Goal: Information Seeking & Learning: Learn about a topic

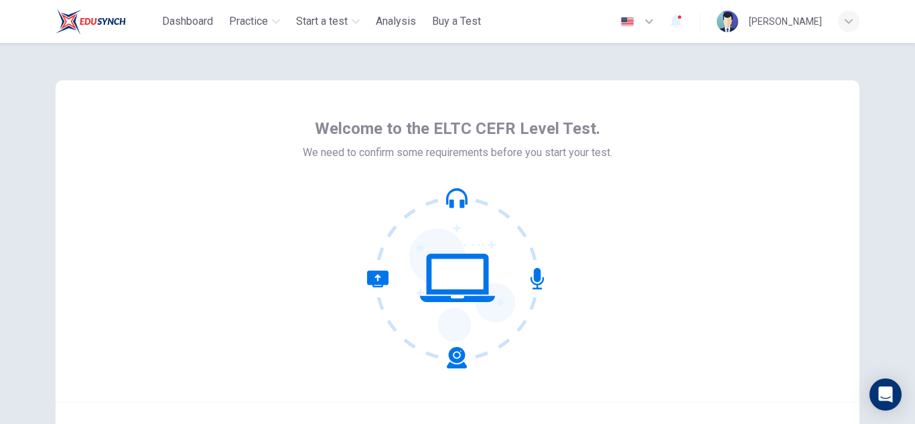
click at [616, 234] on div "Welcome to the ELTC CEFR Level Test. We need to confirm some requirements befor…" at bounding box center [458, 241] width 804 height 322
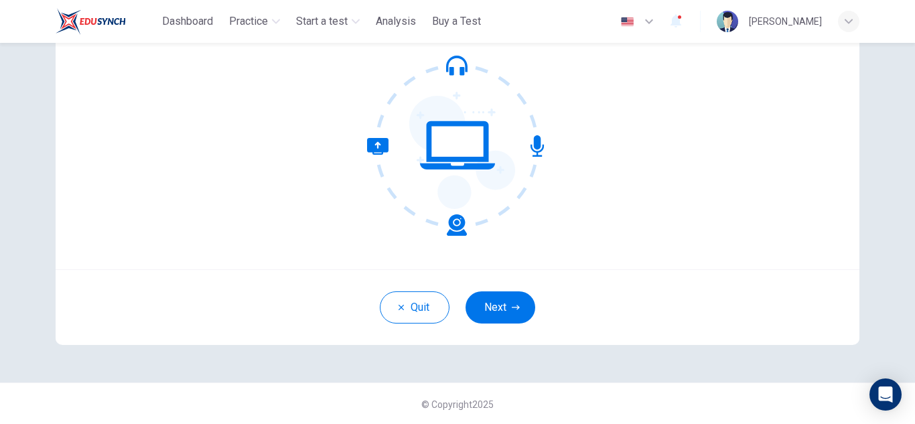
scroll to position [134, 0]
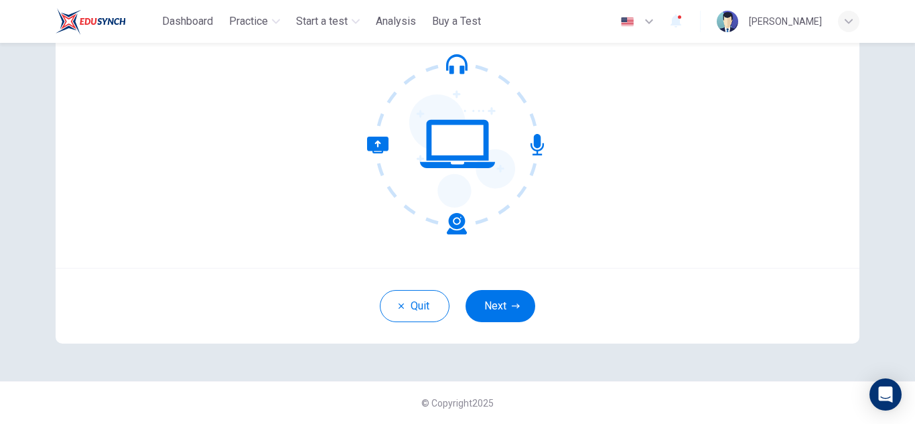
click at [452, 222] on icon at bounding box center [417, 186] width 100 height 98
click at [377, 147] on icon at bounding box center [417, 186] width 100 height 98
click at [506, 309] on button "Next" at bounding box center [501, 306] width 70 height 32
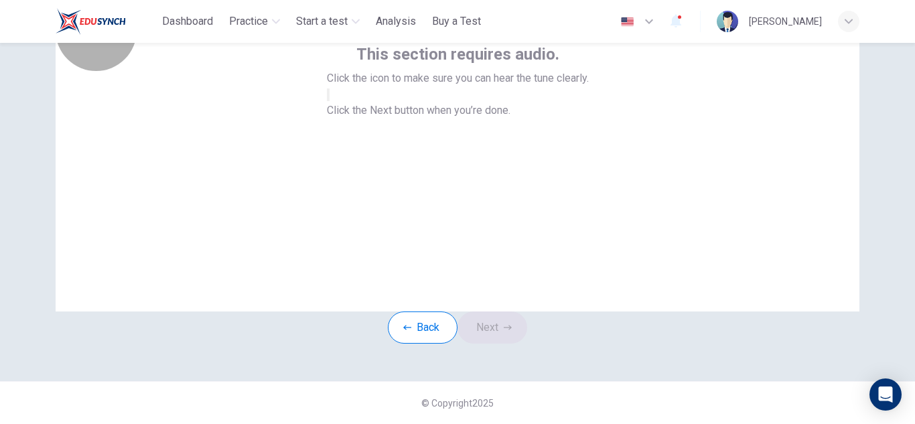
click at [330, 101] on button "button" at bounding box center [328, 94] width 3 height 13
click at [505, 316] on button "Next" at bounding box center [493, 328] width 70 height 32
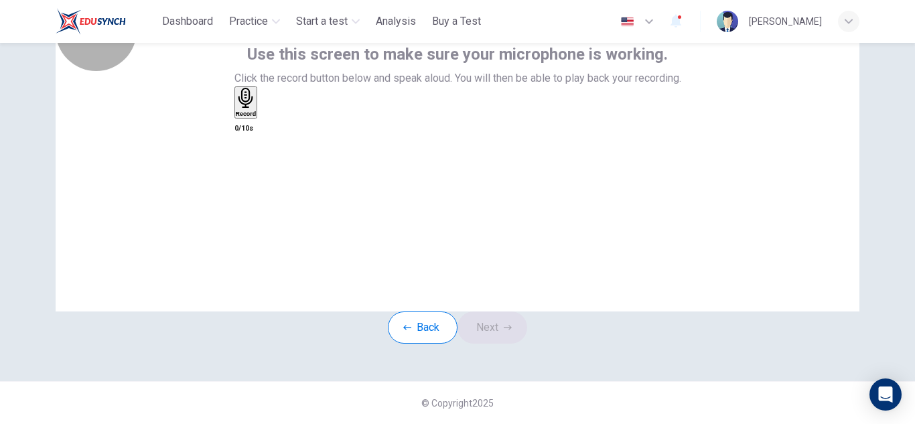
click at [257, 111] on div "Record" at bounding box center [246, 102] width 21 height 29
click at [249, 145] on div "Stop" at bounding box center [242, 142] width 13 height 108
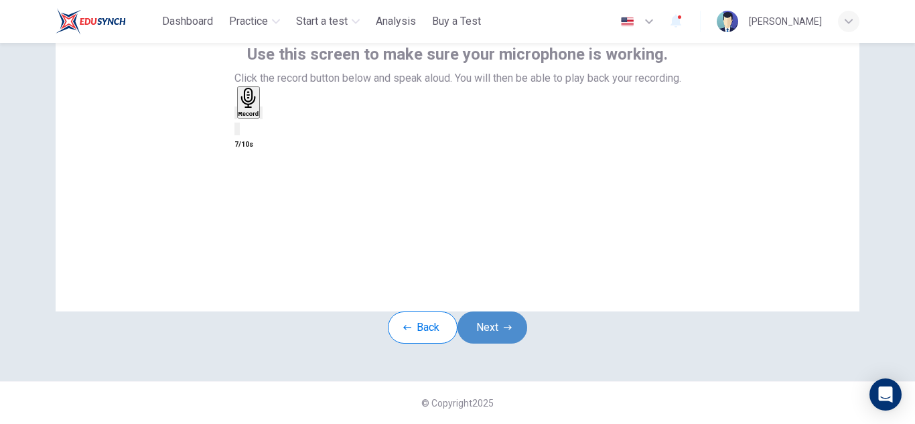
click at [488, 312] on button "Next" at bounding box center [493, 328] width 70 height 32
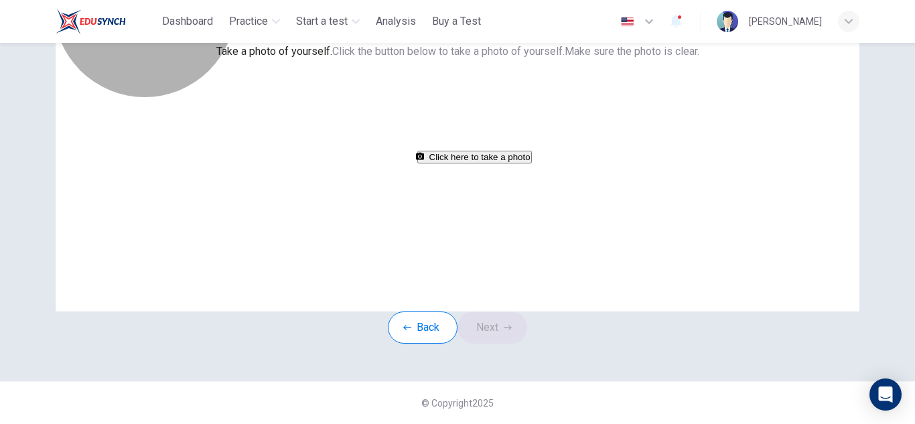
click at [462, 163] on button "Click here to take a photo" at bounding box center [474, 157] width 115 height 13
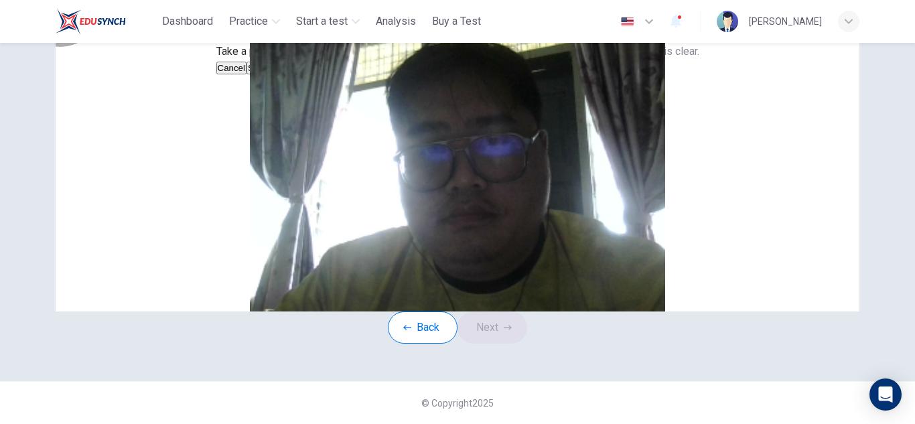
click at [269, 74] on button "Save" at bounding box center [258, 68] width 23 height 13
click at [488, 344] on button "Next" at bounding box center [493, 328] width 70 height 32
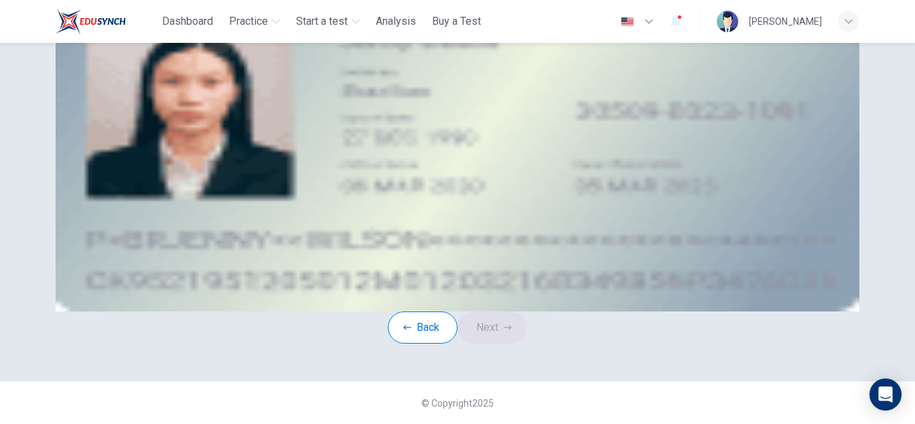
click at [594, 254] on img at bounding box center [458, 151] width 804 height 322
click at [168, 108] on button "take photo" at bounding box center [161, 99] width 13 height 15
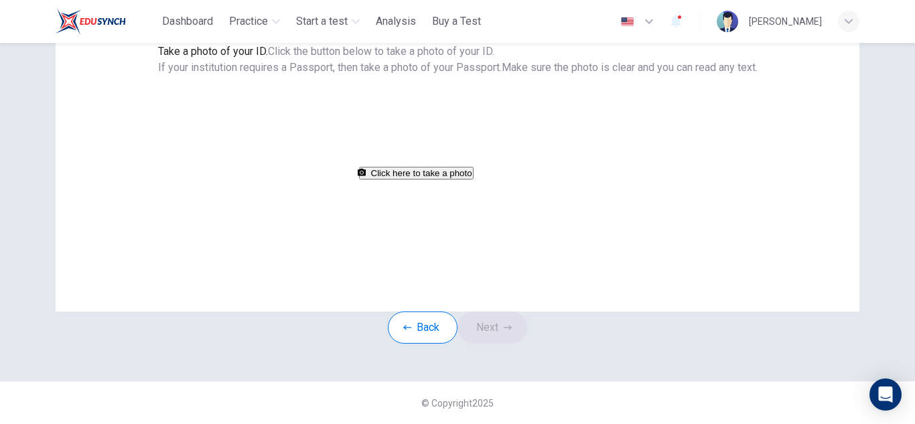
click at [446, 180] on button "Click here to take a photo" at bounding box center [416, 173] width 115 height 13
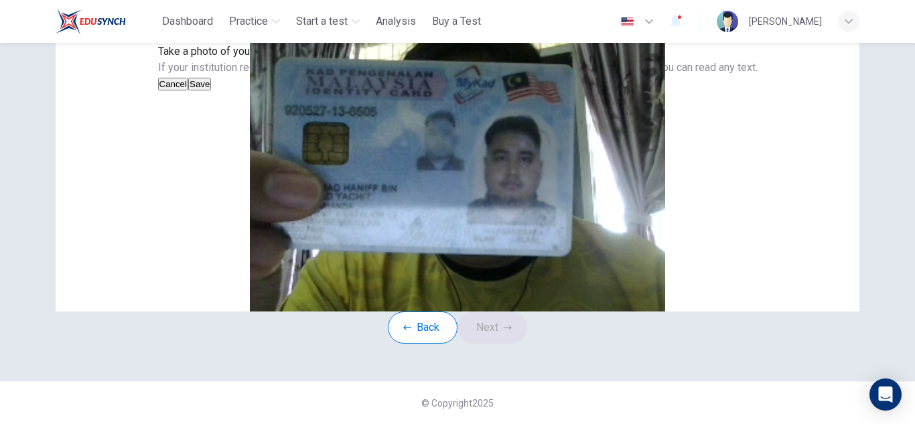
click at [211, 90] on button "Save" at bounding box center [199, 84] width 23 height 13
click at [505, 344] on button "Next" at bounding box center [493, 328] width 70 height 32
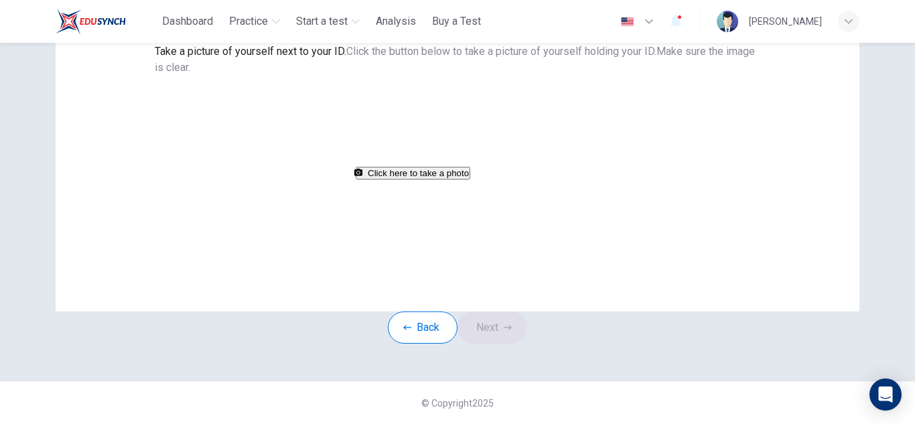
click at [701, 181] on div "Take a picture of yourself next to your ID. Click the button below to take a pi…" at bounding box center [458, 112] width 606 height 137
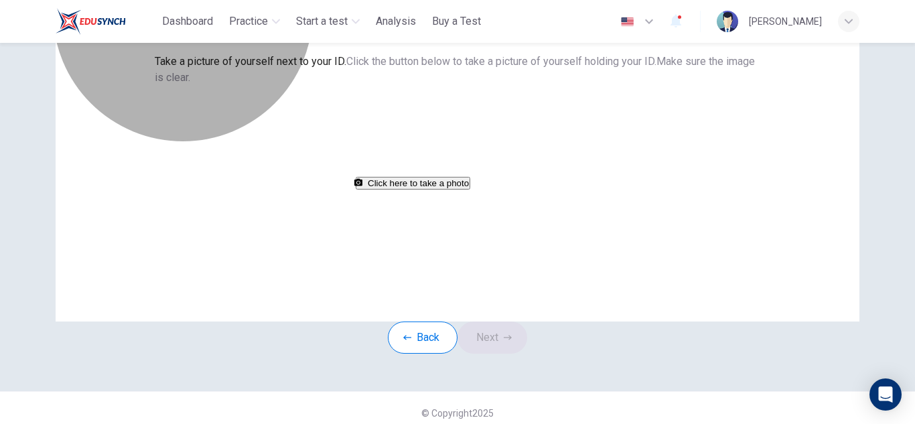
click at [470, 190] on button "Click here to take a photo" at bounding box center [413, 183] width 115 height 13
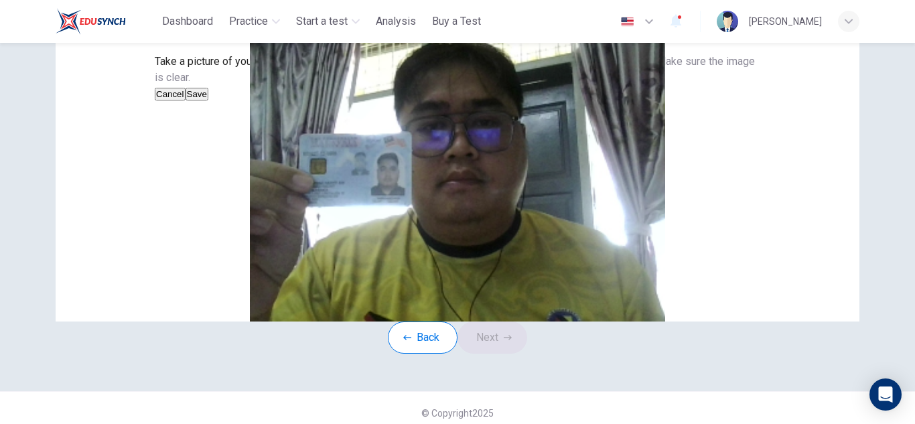
click at [208, 101] on button "Save" at bounding box center [197, 94] width 23 height 13
click at [502, 354] on button "Next" at bounding box center [493, 338] width 70 height 32
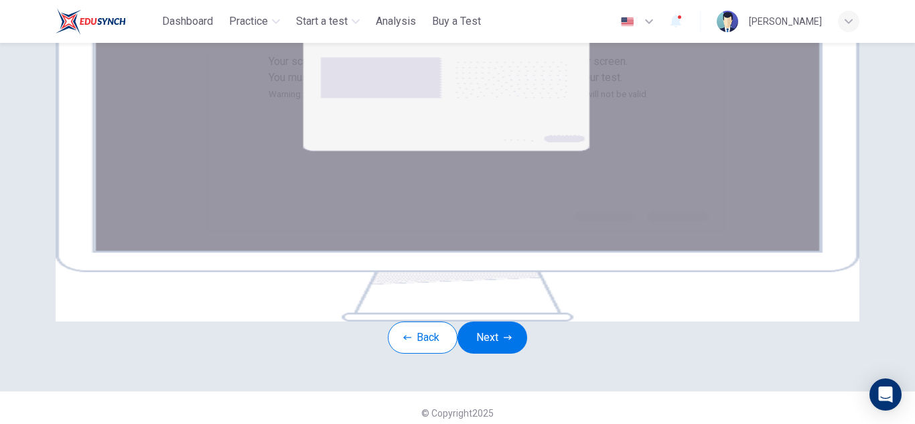
click at [647, 103] on div "Your screen will also be recorded. Click the Next button to select your screen.…" at bounding box center [458, 78] width 378 height 49
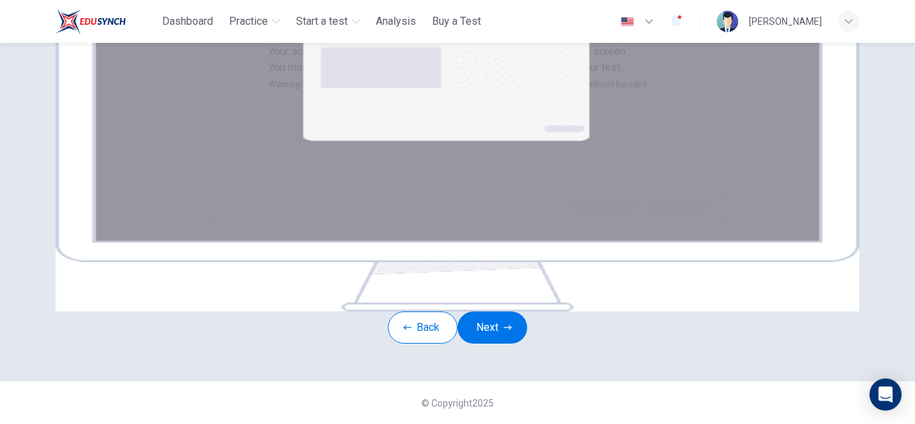
scroll to position [241, 0]
click at [507, 331] on button "Next" at bounding box center [493, 328] width 70 height 32
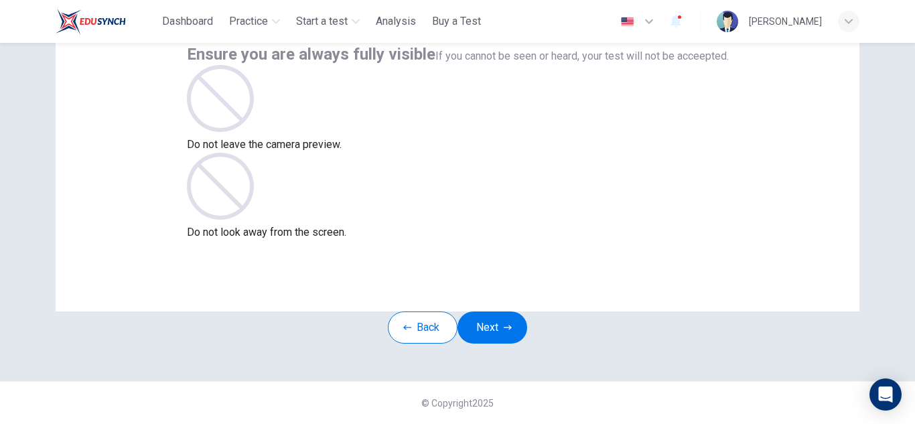
scroll to position [134, 0]
click at [501, 312] on button "Next" at bounding box center [493, 328] width 70 height 32
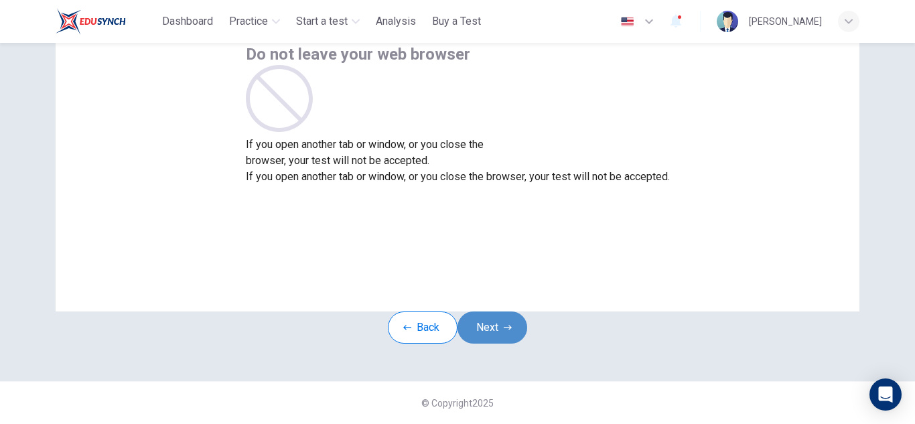
click at [501, 312] on button "Next" at bounding box center [493, 328] width 70 height 32
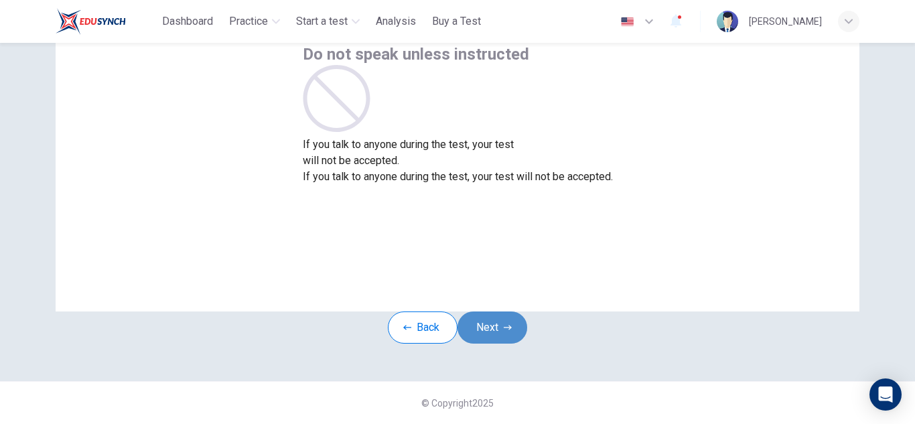
click at [477, 312] on button "Next" at bounding box center [493, 328] width 70 height 32
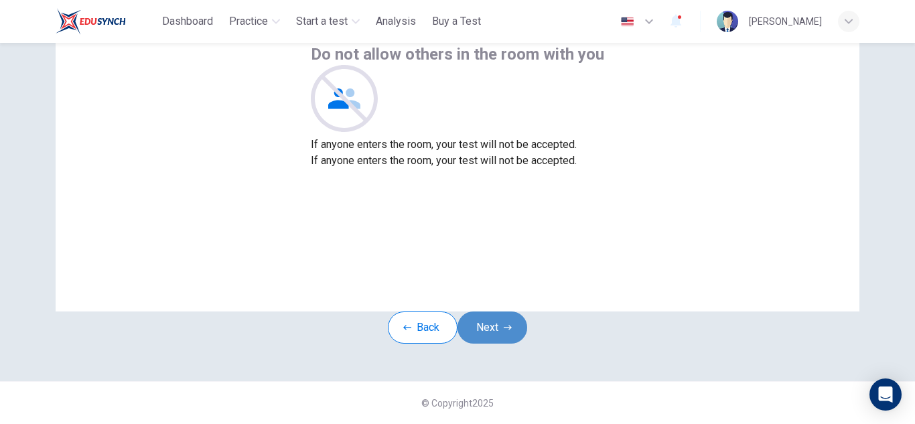
click at [477, 312] on button "Next" at bounding box center [493, 328] width 70 height 32
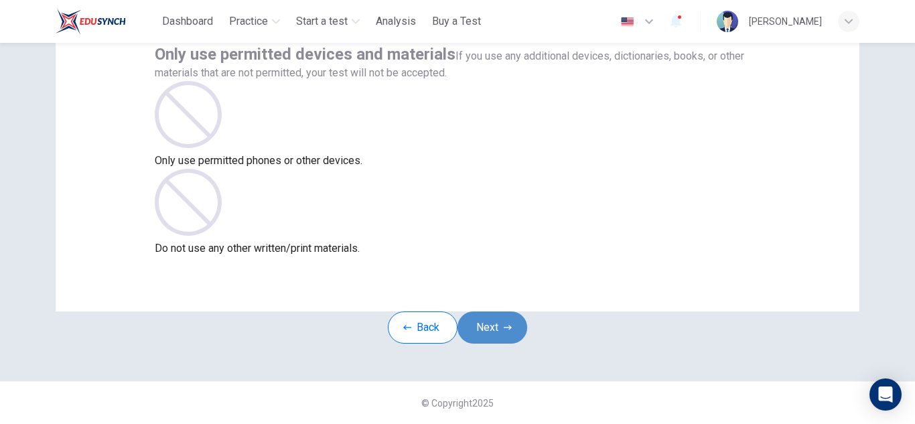
click at [477, 312] on button "Next" at bounding box center [493, 328] width 70 height 32
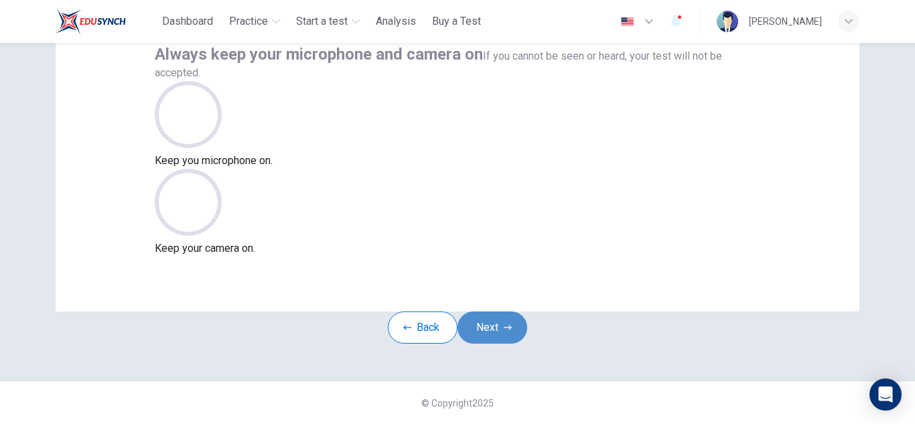
click at [477, 312] on button "Next" at bounding box center [493, 328] width 70 height 32
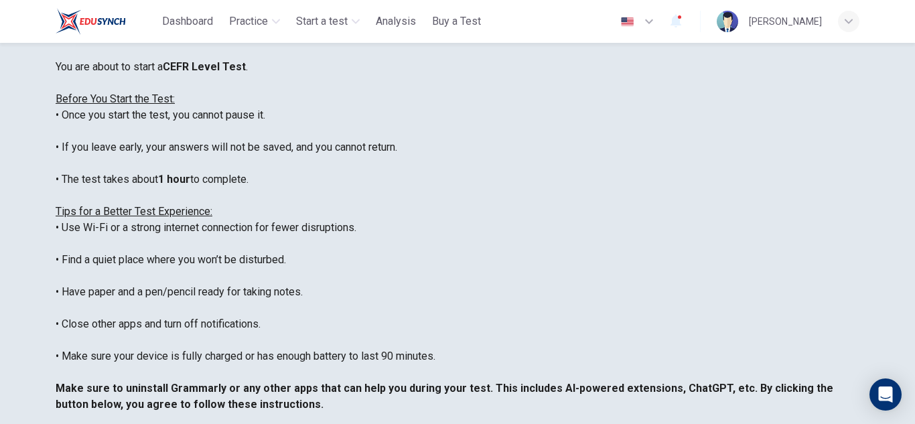
click at [624, 18] on img "button" at bounding box center [627, 22] width 17 height 10
click at [626, 423] on div at bounding box center [457, 424] width 915 height 0
click at [661, 179] on div "****IMPORTANT: You cannot change the language during the test.**** Please choos…" at bounding box center [458, 203] width 804 height 482
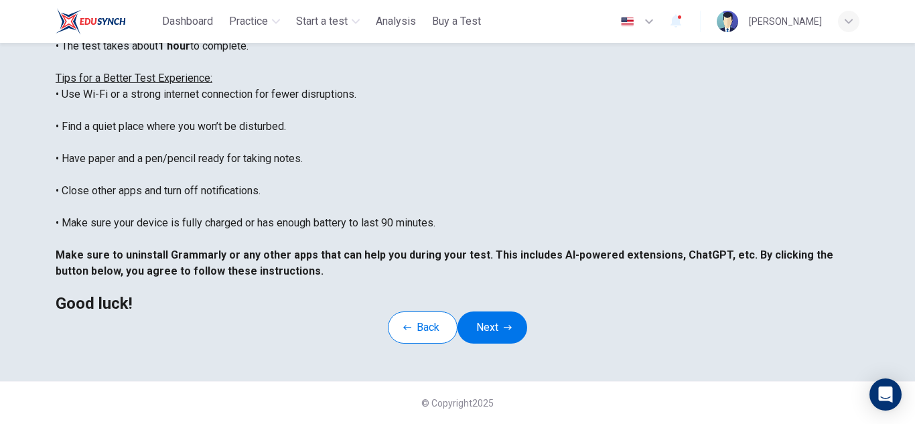
scroll to position [321, 0]
click at [500, 312] on button "Next" at bounding box center [493, 328] width 70 height 32
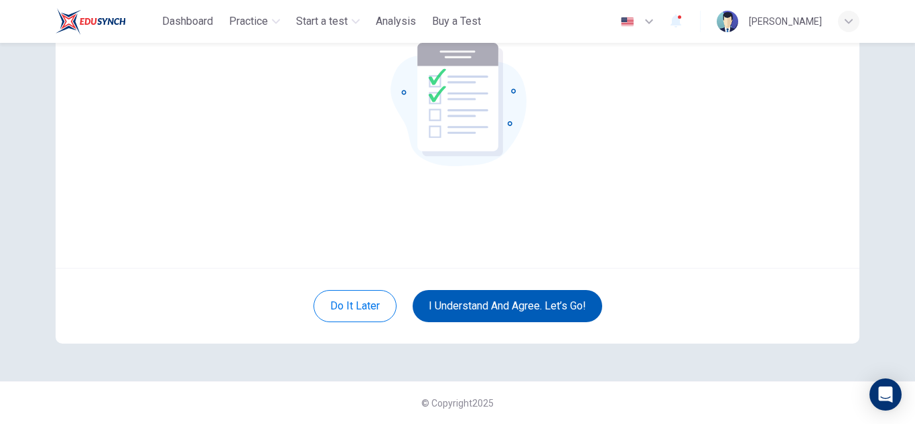
scroll to position [134, 0]
click at [509, 298] on button "I understand and agree. Let’s go!" at bounding box center [508, 306] width 190 height 32
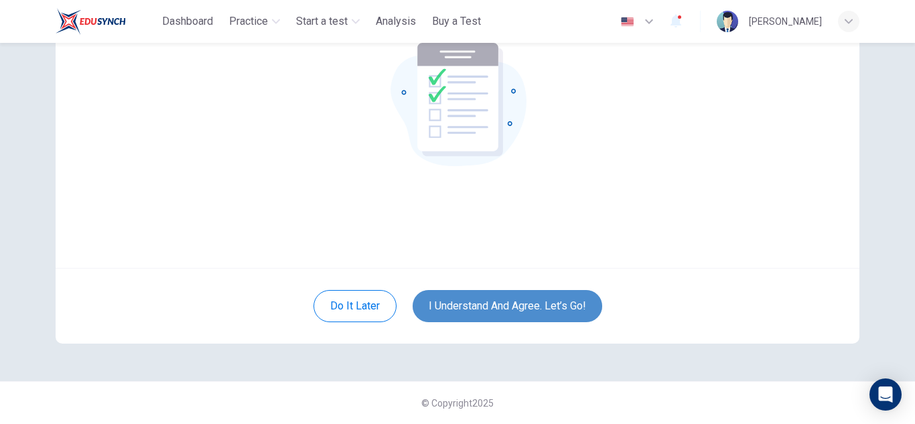
click at [541, 302] on button "I understand and agree. Let’s go!" at bounding box center [508, 306] width 190 height 32
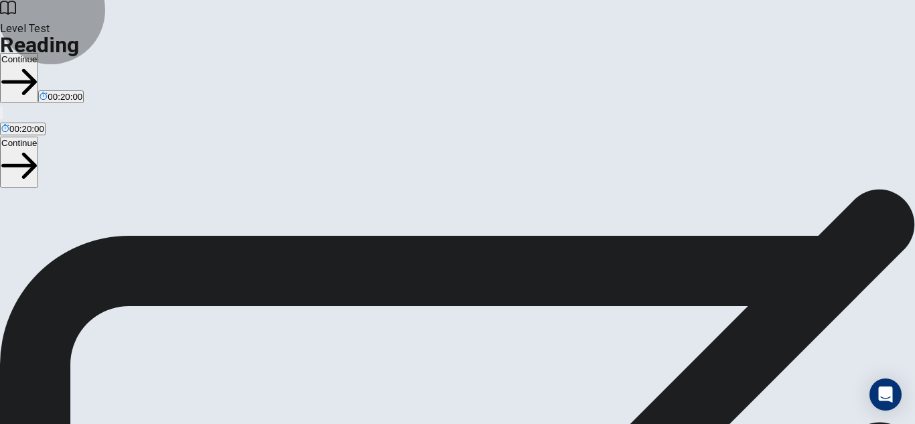
click at [38, 53] on button "Continue" at bounding box center [19, 78] width 38 height 50
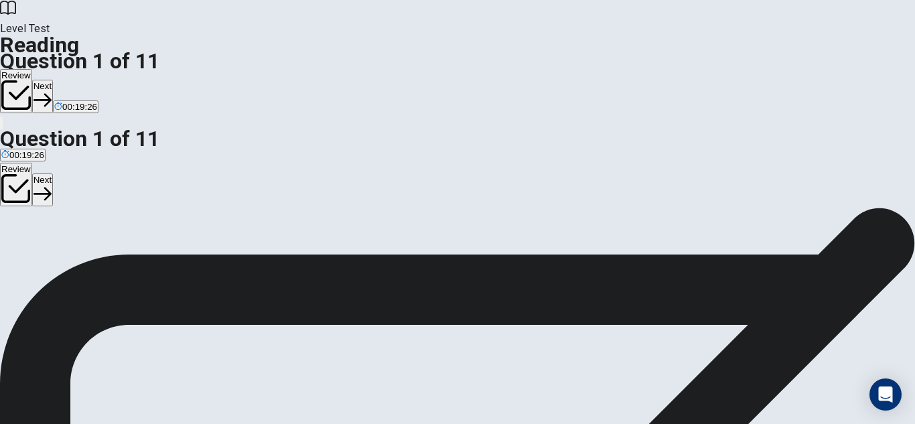
scroll to position [0, 0]
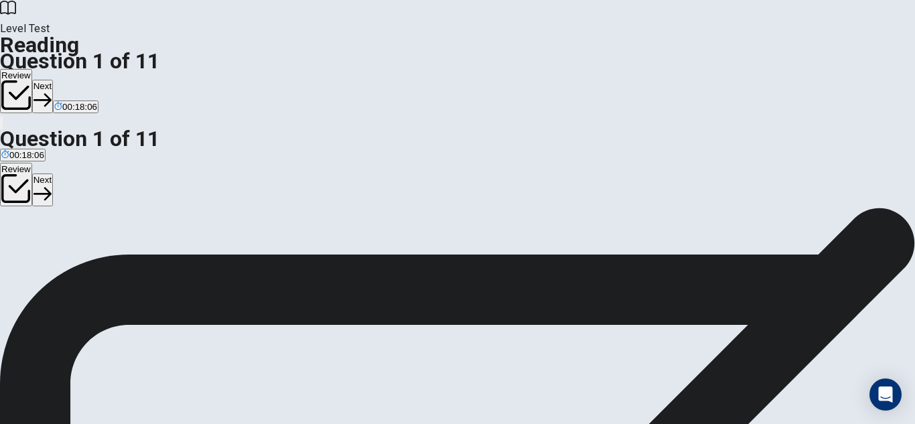
click at [53, 80] on button "Next" at bounding box center [42, 96] width 21 height 33
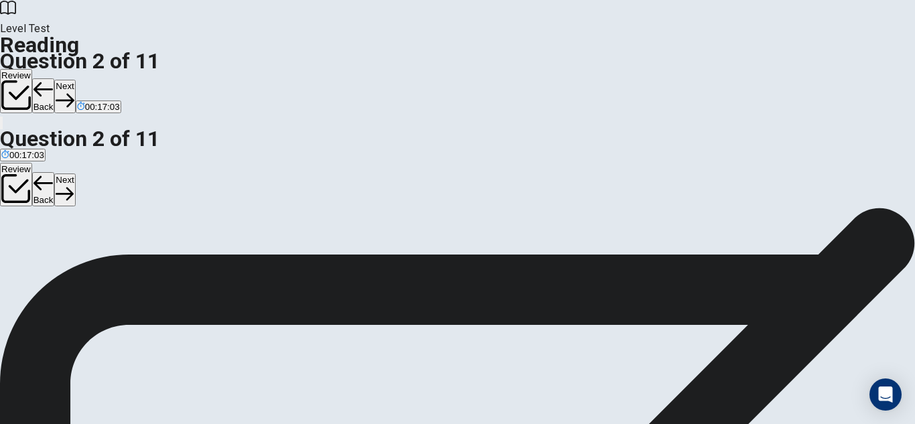
click at [890, 208] on div "Question 2 What concern does AI raise about the job market? A AI will eliminate…" at bounding box center [457, 208] width 915 height 0
click at [75, 80] on button "Next" at bounding box center [64, 96] width 21 height 33
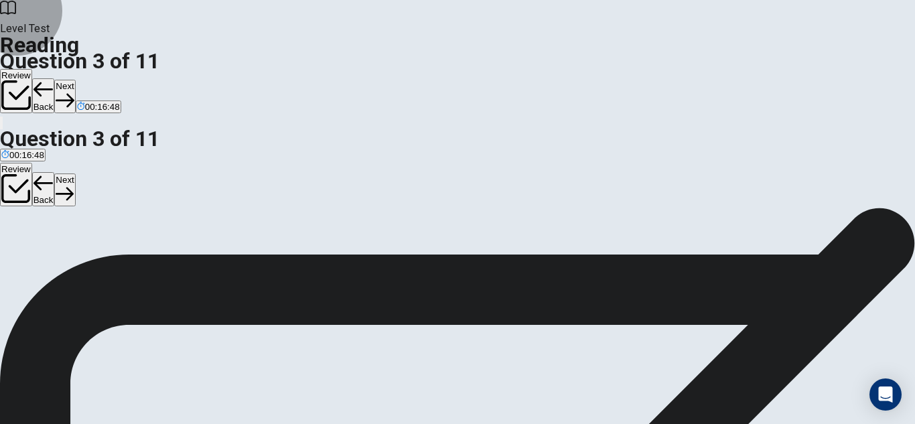
click at [75, 80] on button "Next" at bounding box center [64, 96] width 21 height 33
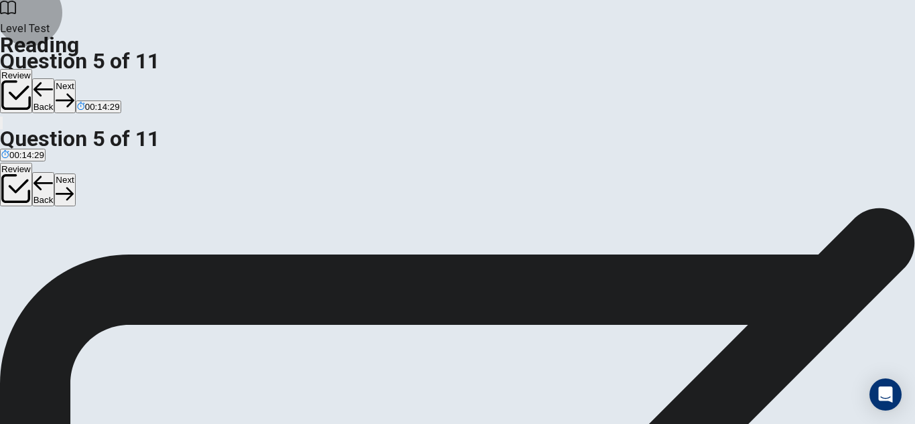
click at [75, 80] on button "Next" at bounding box center [64, 96] width 21 height 33
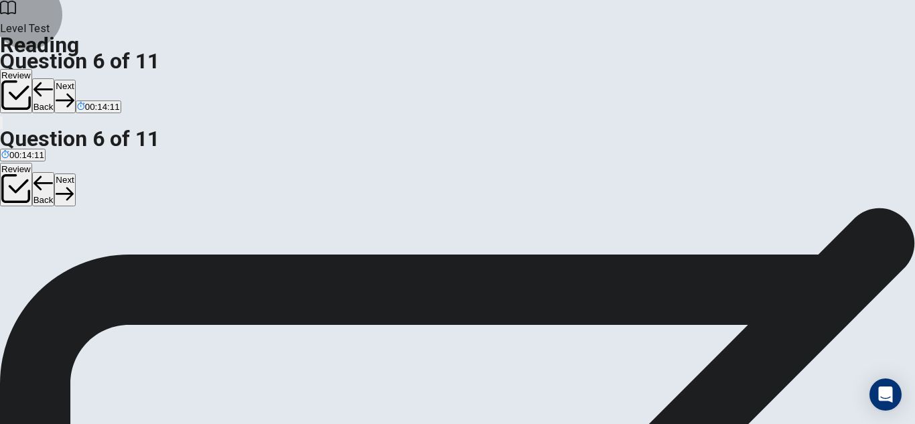
click at [75, 80] on button "Next" at bounding box center [64, 96] width 21 height 33
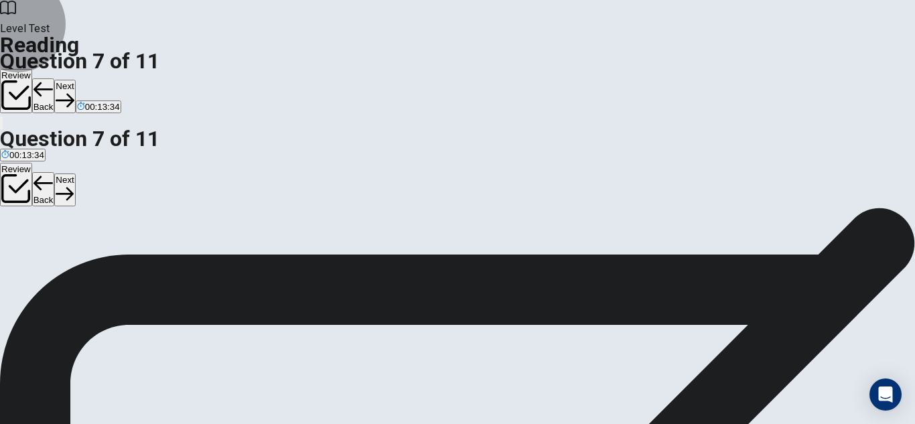
click at [75, 80] on button "Next" at bounding box center [64, 96] width 21 height 33
drag, startPoint x: 846, startPoint y: 259, endPoint x: 848, endPoint y: 236, distance: 23.6
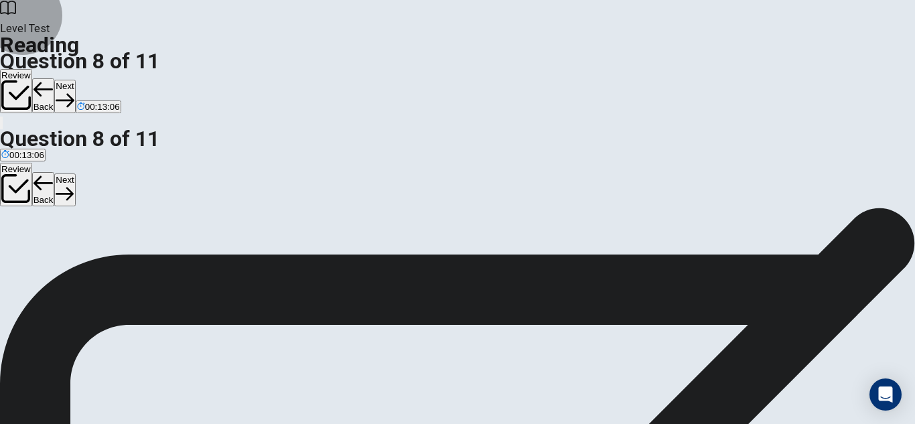
click at [75, 80] on button "Next" at bounding box center [64, 96] width 21 height 33
click at [907, 208] on div "Question 9 How do proponents of AI view its impact on jobs? A They believe AI w…" at bounding box center [457, 208] width 915 height 0
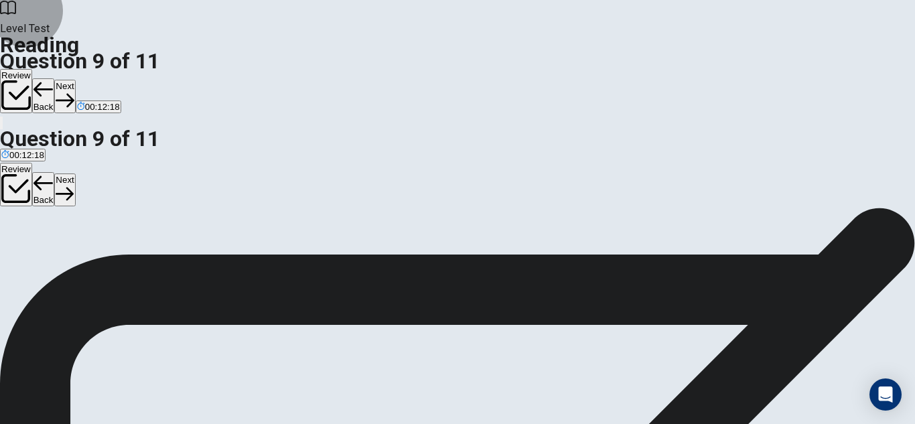
click at [75, 80] on button "Next" at bounding box center [64, 96] width 21 height 33
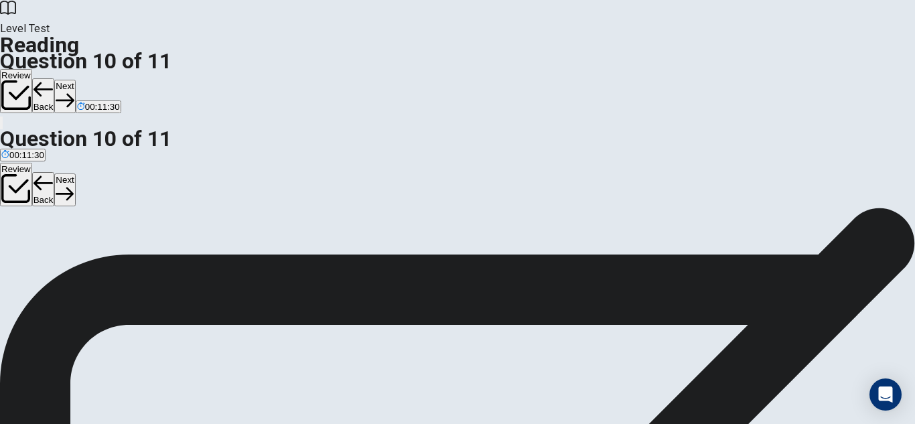
drag, startPoint x: 194, startPoint y: 290, endPoint x: 443, endPoint y: 289, distance: 248.6
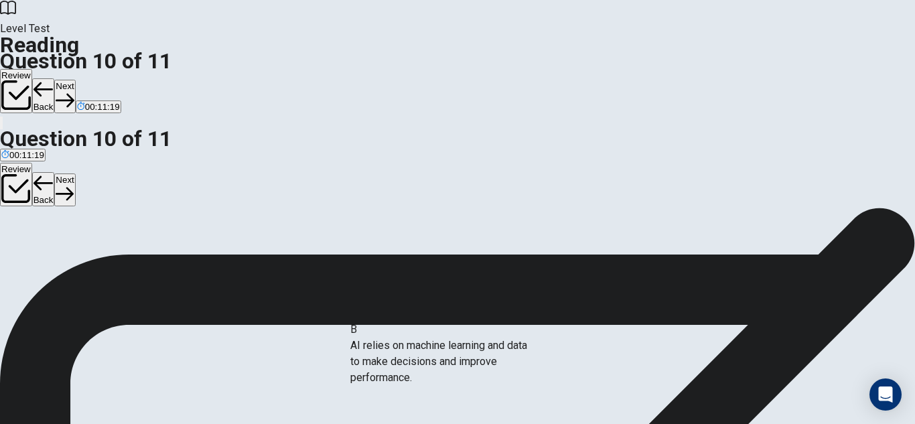
drag, startPoint x: 190, startPoint y: 289, endPoint x: 467, endPoint y: 355, distance: 285.2
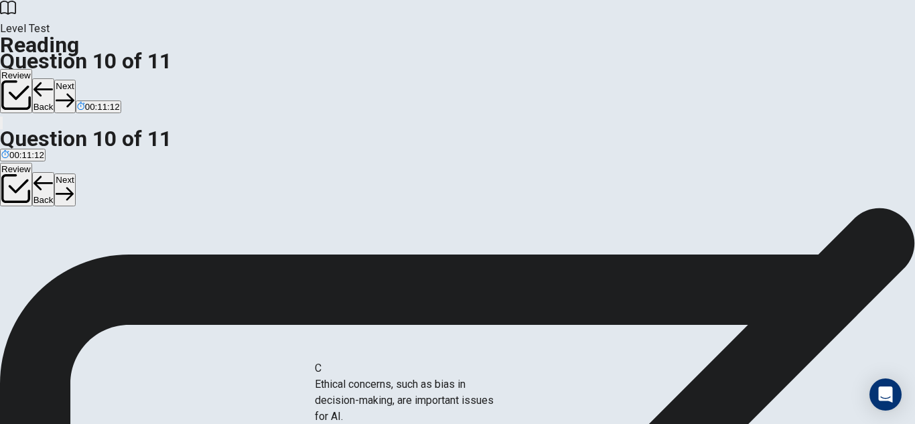
drag, startPoint x: 183, startPoint y: 297, endPoint x: 427, endPoint y: 403, distance: 265.9
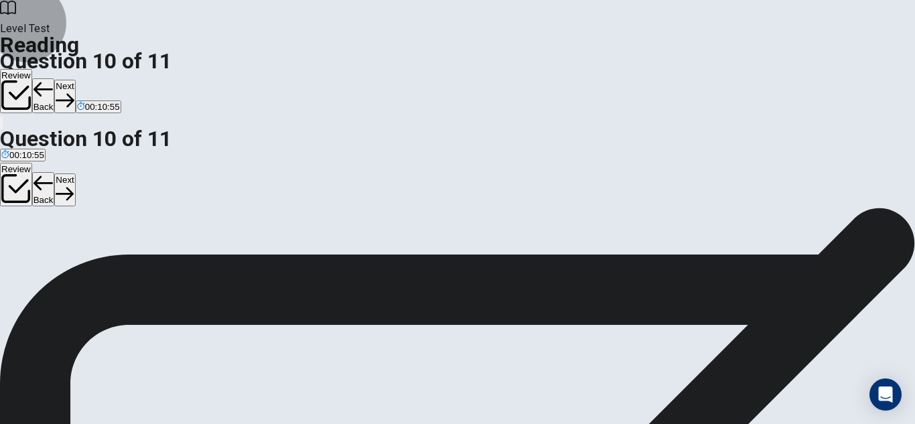
click at [75, 80] on button "Next" at bounding box center [64, 96] width 21 height 33
click at [55, 78] on button "Back" at bounding box center [43, 95] width 23 height 35
click at [75, 80] on button "Next" at bounding box center [64, 96] width 21 height 33
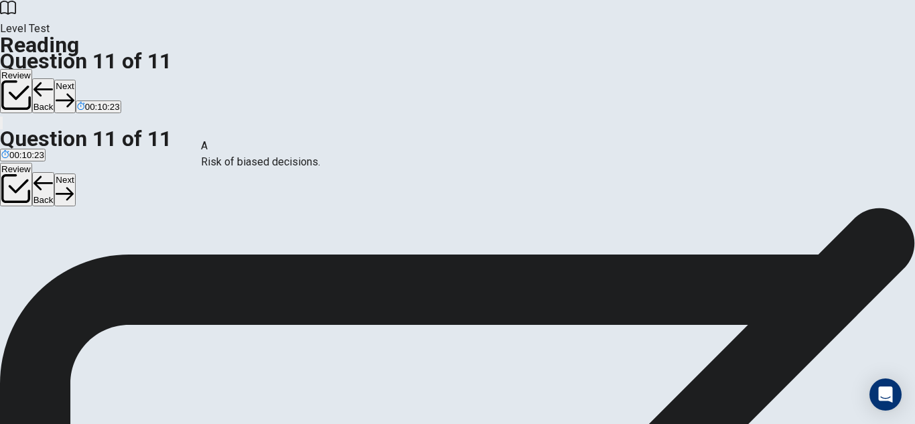
drag, startPoint x: 178, startPoint y: 168, endPoint x: 373, endPoint y: 179, distance: 195.9
drag, startPoint x: 198, startPoint y: 173, endPoint x: 671, endPoint y: 179, distance: 473.1
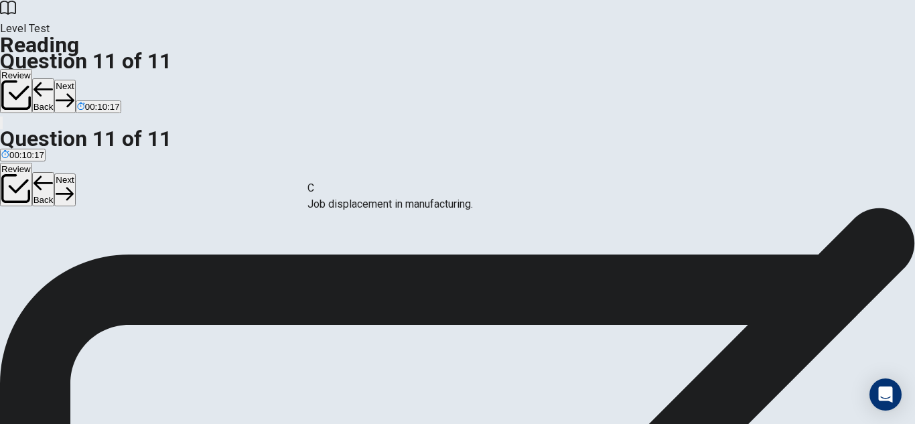
drag, startPoint x: 145, startPoint y: 172, endPoint x: 378, endPoint y: 212, distance: 236.6
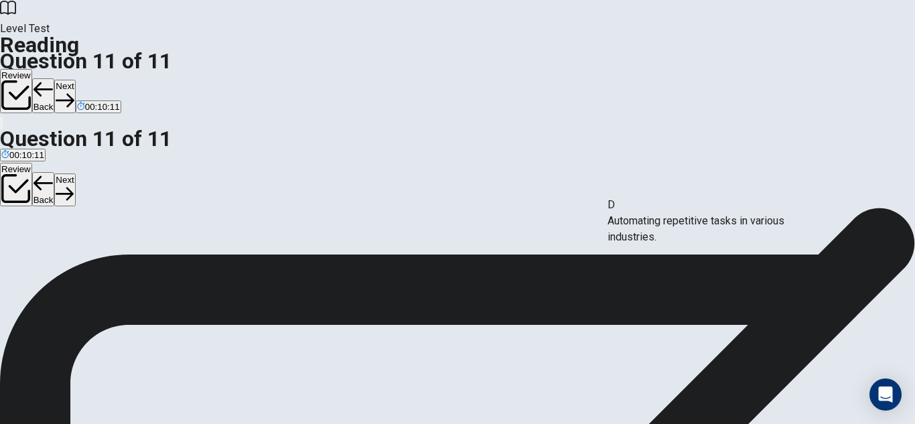
drag, startPoint x: 161, startPoint y: 179, endPoint x: 698, endPoint y: 237, distance: 540.5
drag, startPoint x: 213, startPoint y: 167, endPoint x: 418, endPoint y: 271, distance: 229.8
drag, startPoint x: 157, startPoint y: 227, endPoint x: 424, endPoint y: 282, distance: 272.3
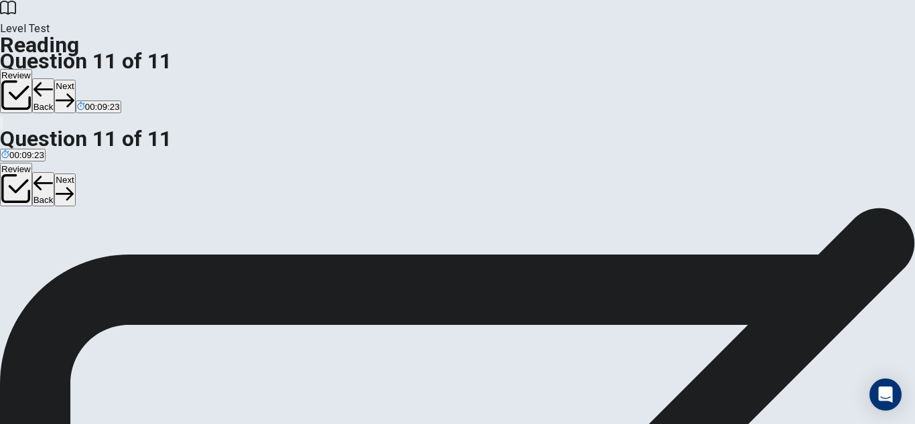
click at [75, 80] on button "Next" at bounding box center [64, 96] width 21 height 33
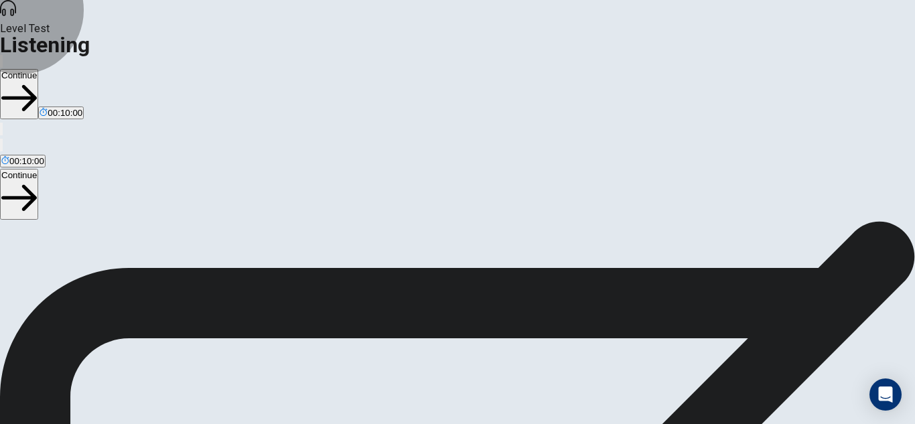
click at [38, 69] on button "Continue" at bounding box center [19, 94] width 38 height 50
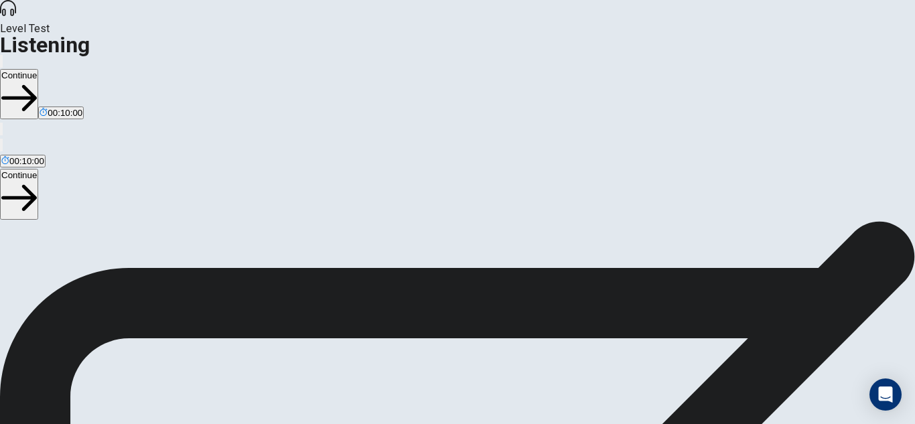
click at [38, 69] on button "Continue" at bounding box center [19, 94] width 38 height 50
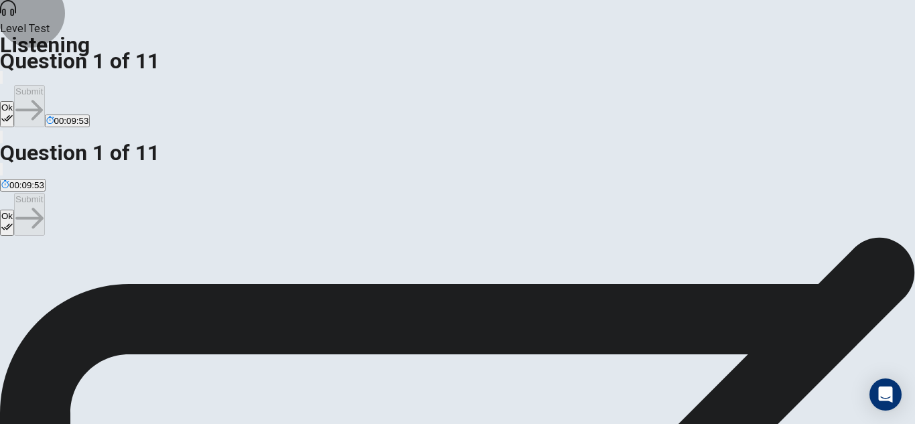
click at [13, 113] on icon "button" at bounding box center [6, 118] width 11 height 11
click at [44, 85] on button "Submit" at bounding box center [29, 106] width 30 height 42
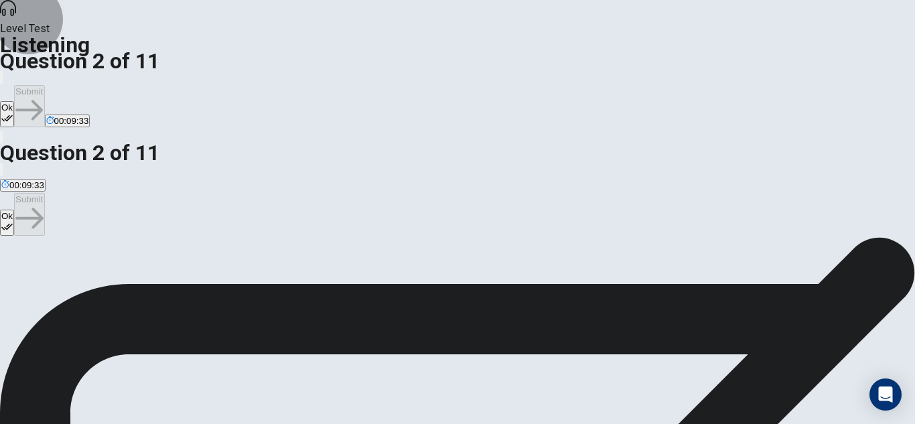
click at [14, 101] on button "Ok" at bounding box center [7, 114] width 14 height 26
click at [44, 85] on button "Submit" at bounding box center [29, 106] width 30 height 42
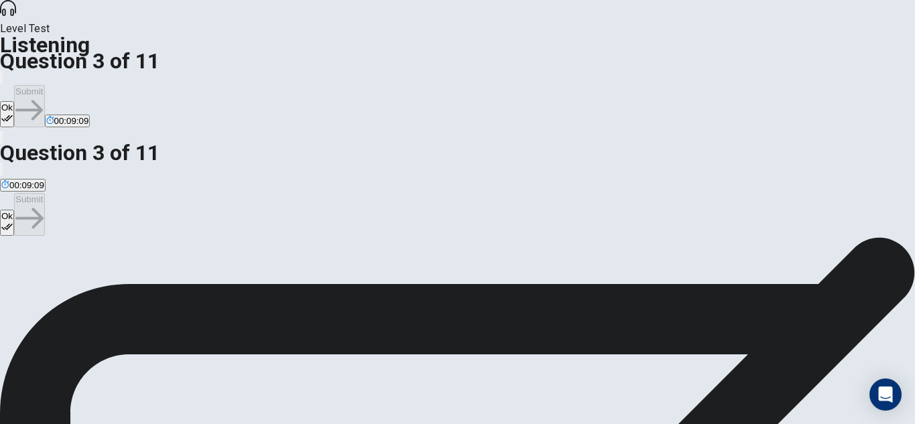
click at [14, 101] on button "Ok" at bounding box center [7, 114] width 14 height 26
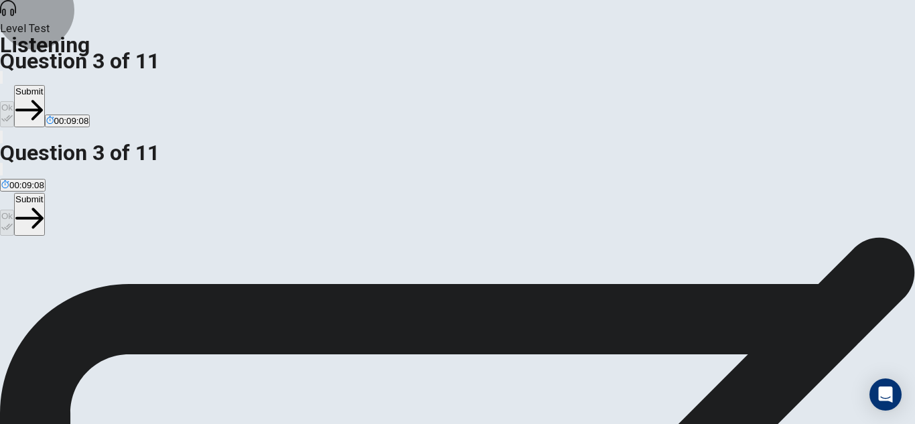
click at [44, 85] on button "Submit" at bounding box center [29, 106] width 30 height 42
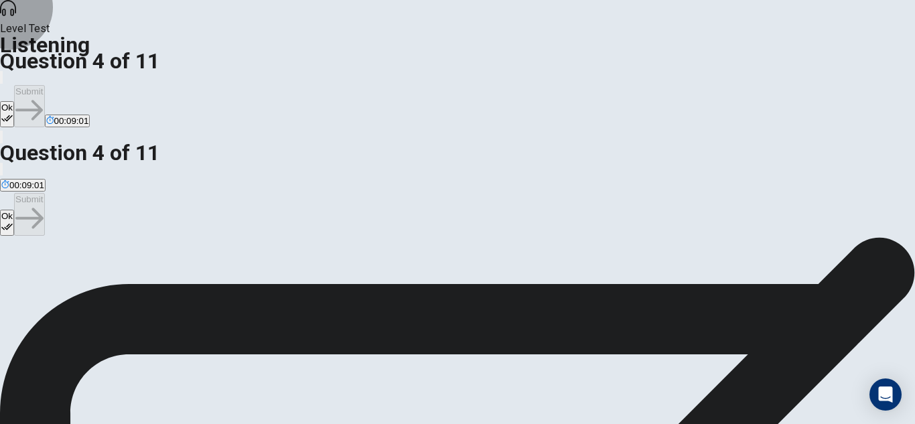
click at [14, 101] on button "Ok" at bounding box center [7, 114] width 14 height 26
click at [44, 85] on button "Submit" at bounding box center [29, 106] width 30 height 42
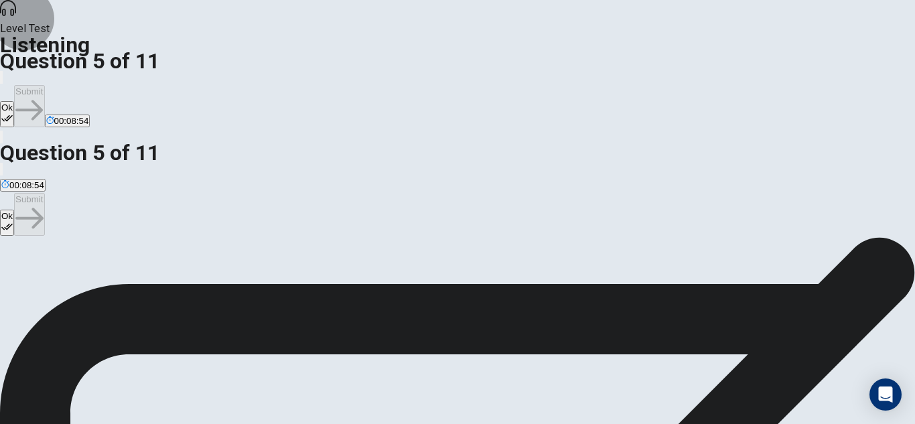
click at [14, 101] on button "Ok" at bounding box center [7, 114] width 14 height 26
click at [44, 85] on button "Submit" at bounding box center [29, 106] width 30 height 42
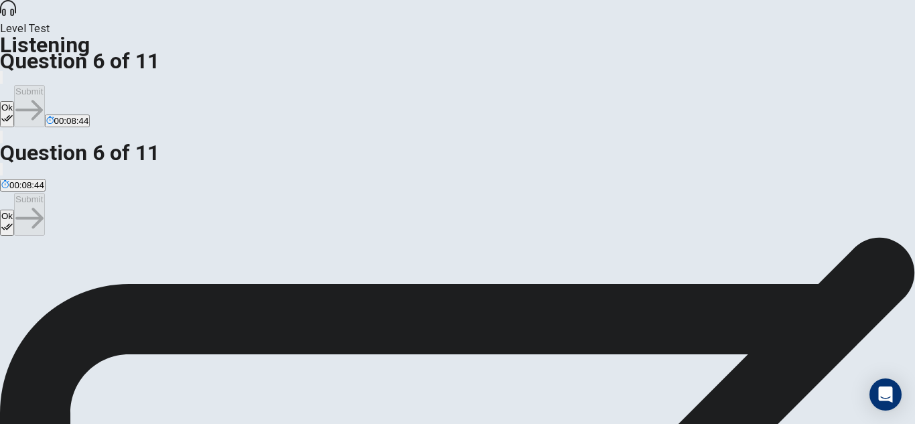
click at [13, 113] on icon "button" at bounding box center [6, 118] width 11 height 11
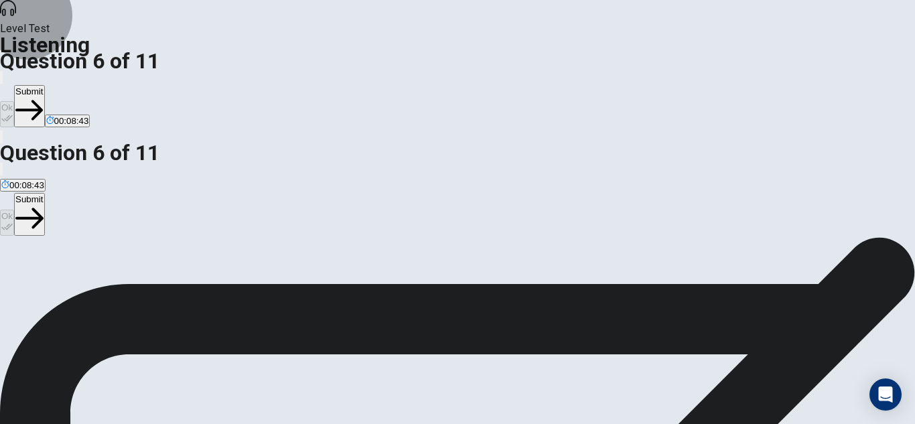
click at [44, 85] on button "Submit" at bounding box center [29, 106] width 30 height 42
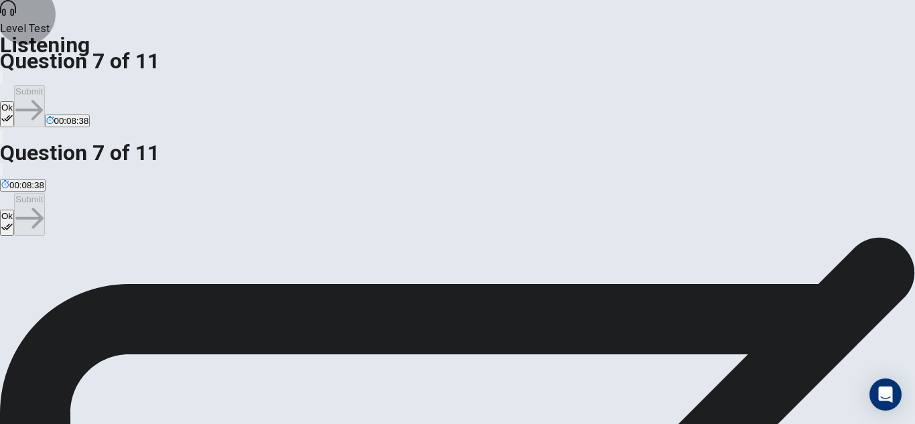
click at [14, 101] on button "Ok" at bounding box center [7, 114] width 14 height 26
click at [44, 85] on button "Submit" at bounding box center [29, 106] width 30 height 42
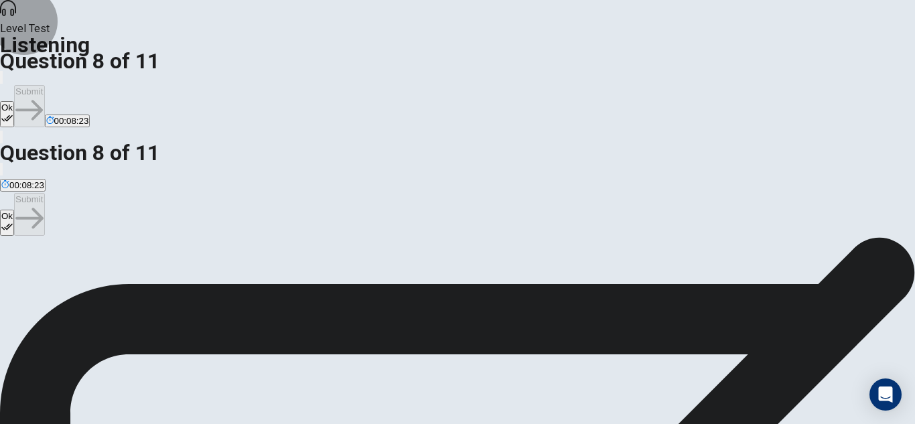
click at [14, 101] on button "Ok" at bounding box center [7, 114] width 14 height 26
click at [44, 85] on button "Submit" at bounding box center [29, 106] width 30 height 42
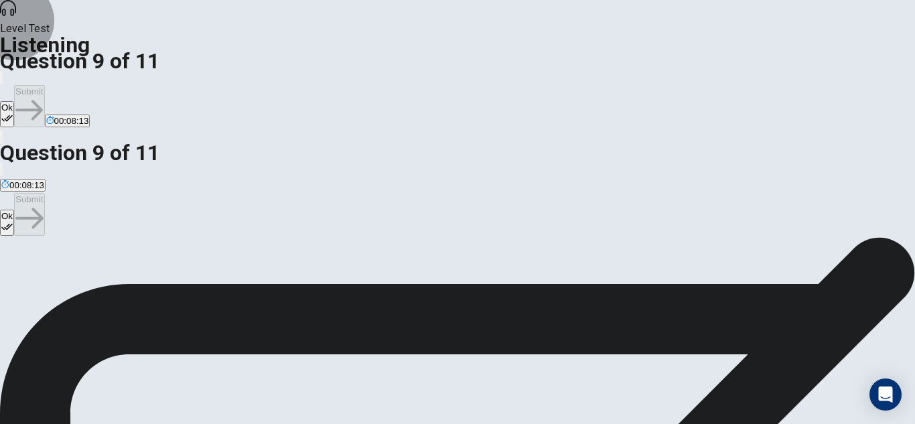
click at [14, 101] on button "Ok" at bounding box center [7, 114] width 14 height 26
click at [44, 85] on button "Submit" at bounding box center [29, 106] width 30 height 42
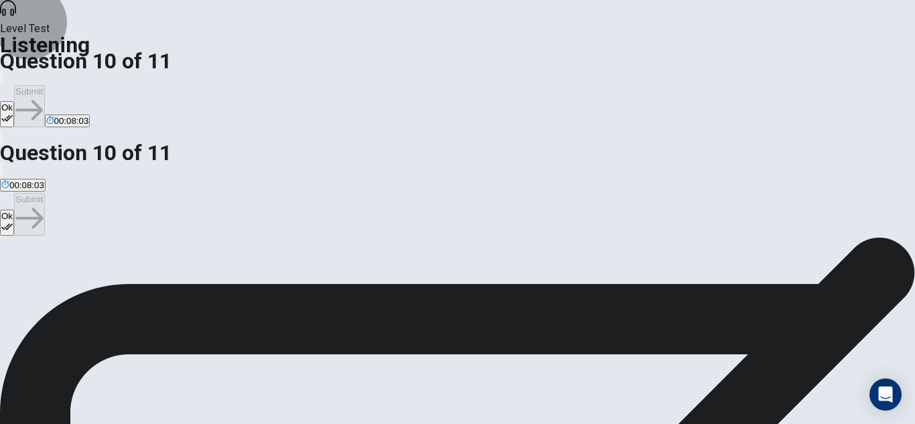
click at [14, 101] on button "Ok" at bounding box center [7, 114] width 14 height 26
click at [44, 85] on button "Submit" at bounding box center [29, 106] width 30 height 42
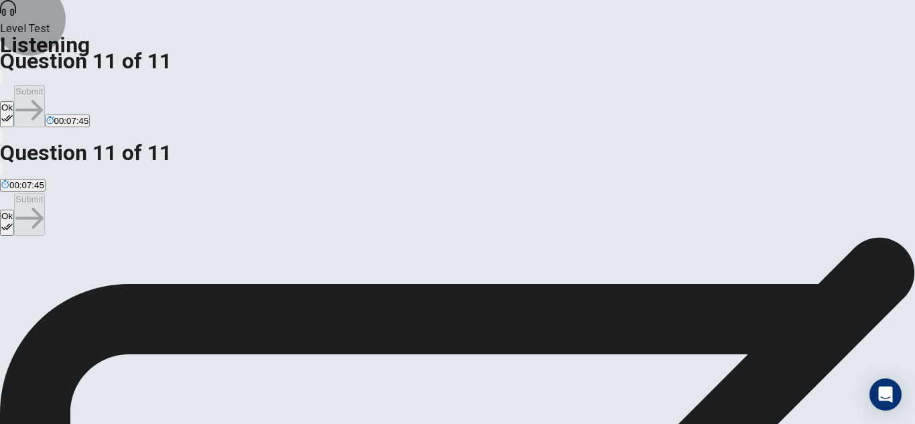
click at [14, 101] on button "Ok" at bounding box center [7, 114] width 14 height 26
click at [44, 85] on button "Submit" at bounding box center [29, 106] width 30 height 42
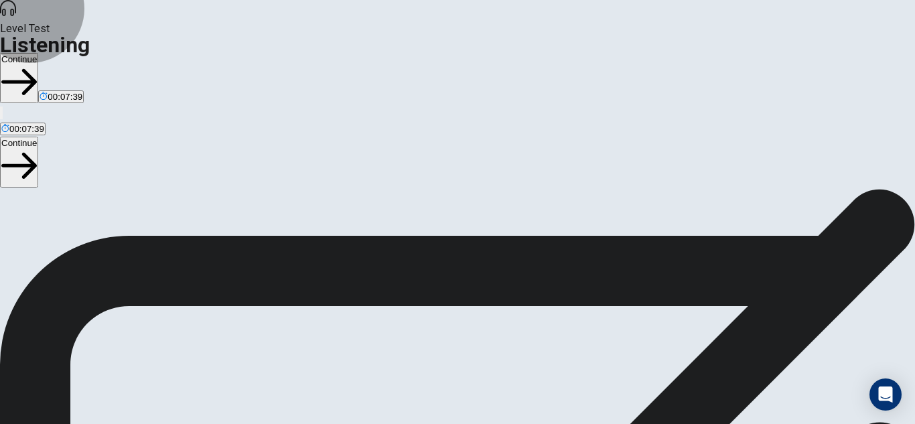
click at [38, 53] on button "Continue" at bounding box center [19, 78] width 38 height 50
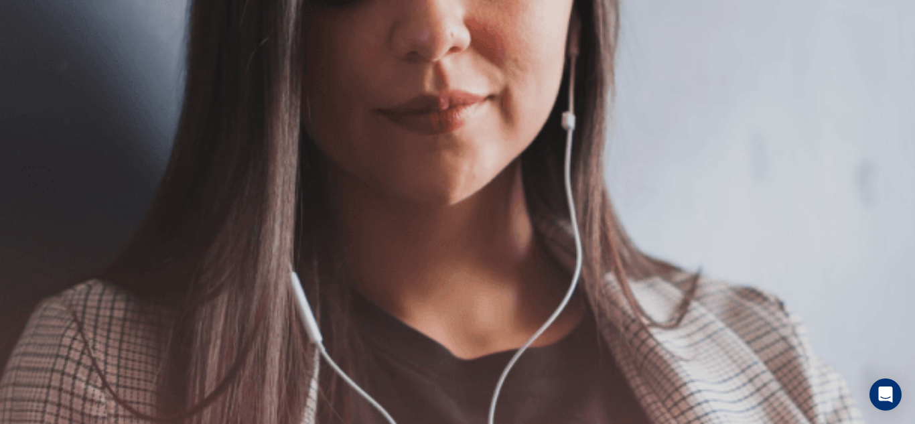
click at [38, 69] on button "Continue" at bounding box center [19, 94] width 38 height 50
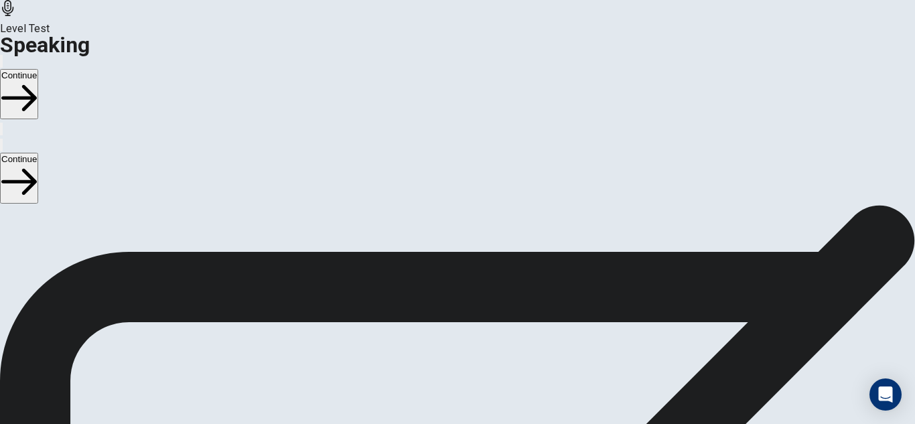
click at [1, 64] on icon "button" at bounding box center [1, 64] width 0 height 0
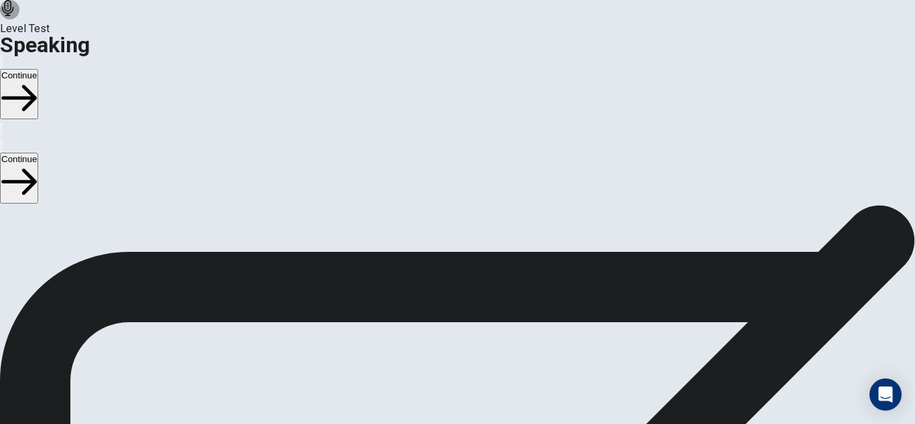
click at [38, 69] on button "Continue" at bounding box center [19, 94] width 38 height 50
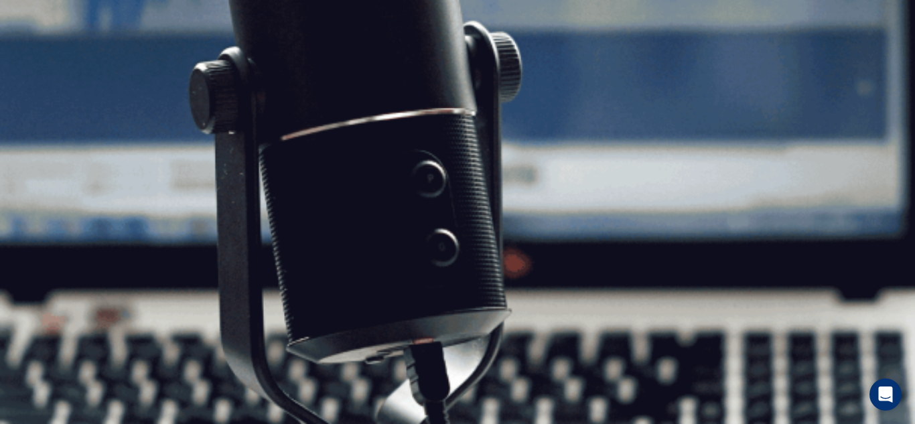
click at [38, 69] on button "Continue" at bounding box center [19, 94] width 38 height 50
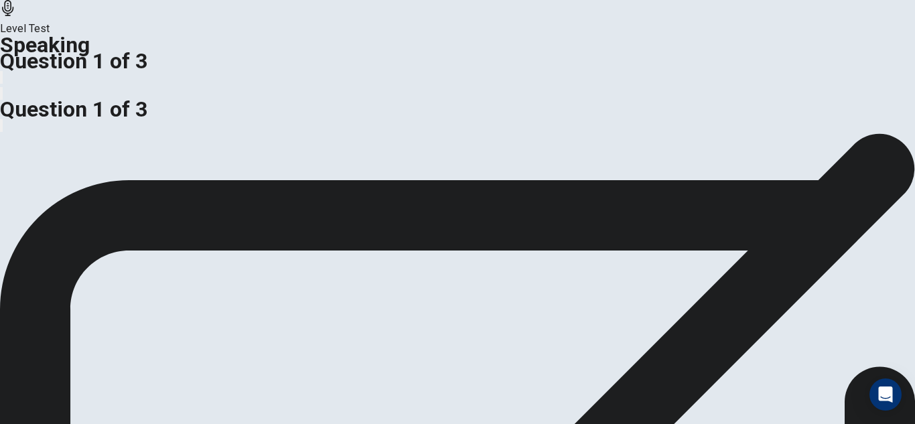
scroll to position [0, 0]
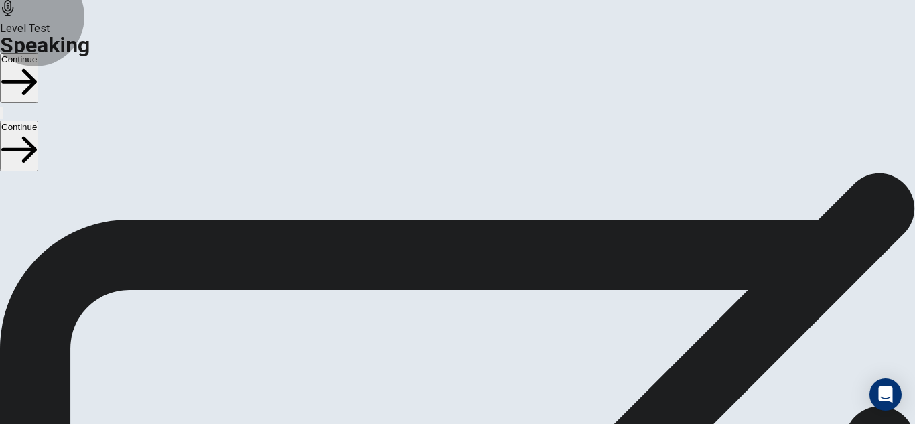
click at [38, 53] on button "Continue" at bounding box center [19, 78] width 38 height 50
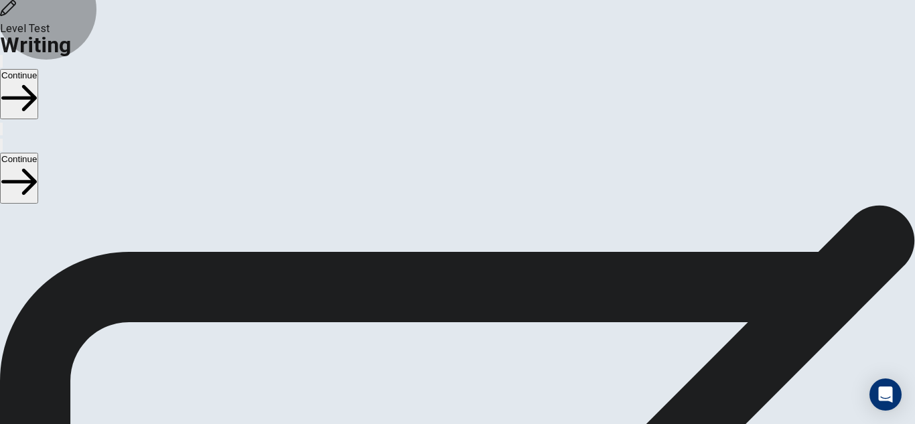
click at [38, 69] on button "Continue" at bounding box center [19, 94] width 38 height 50
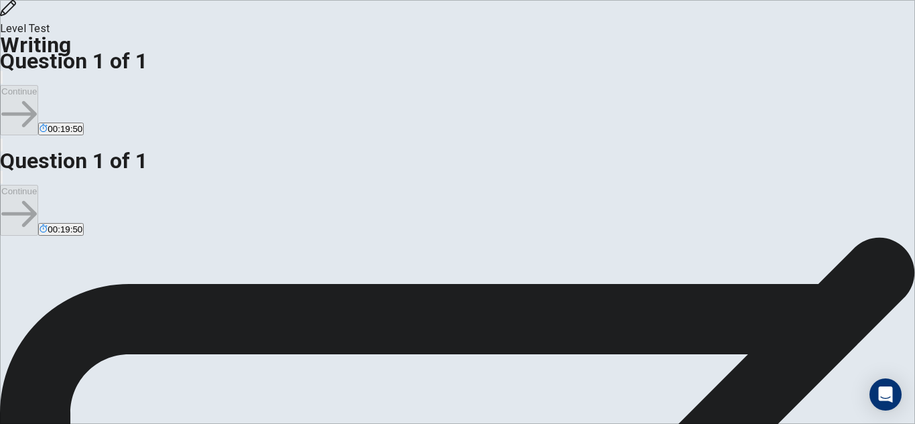
scroll to position [76, 0]
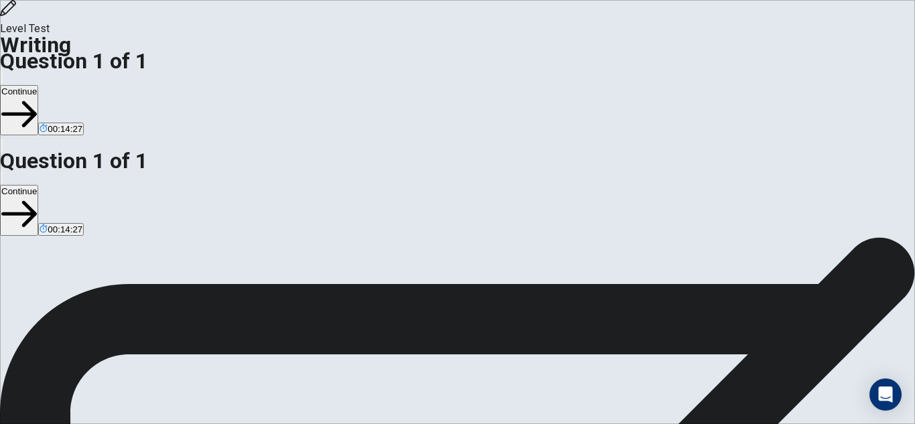
type textarea "**********"
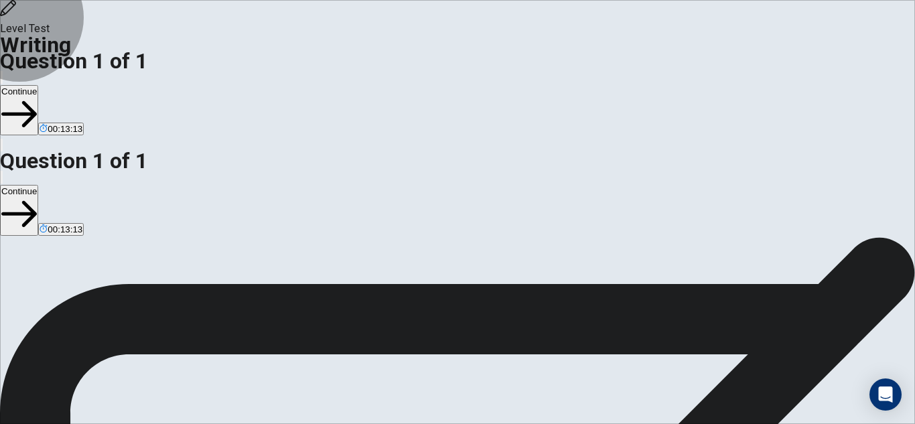
click at [38, 85] on button "Continue" at bounding box center [19, 110] width 38 height 50
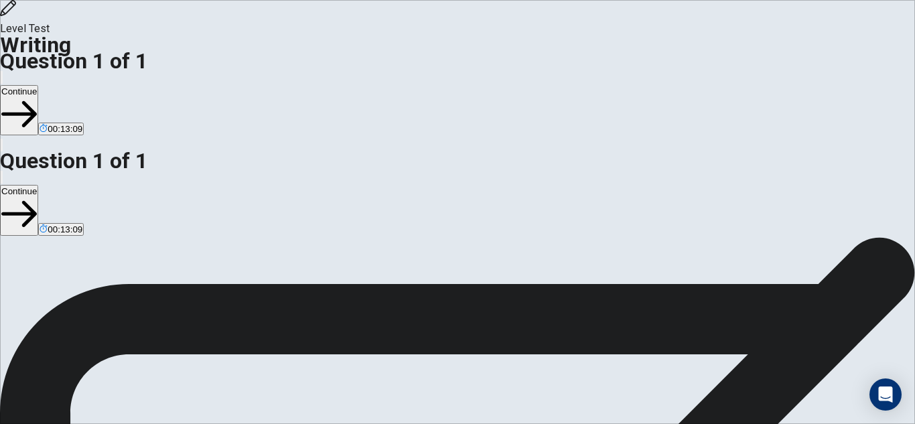
scroll to position [76, 0]
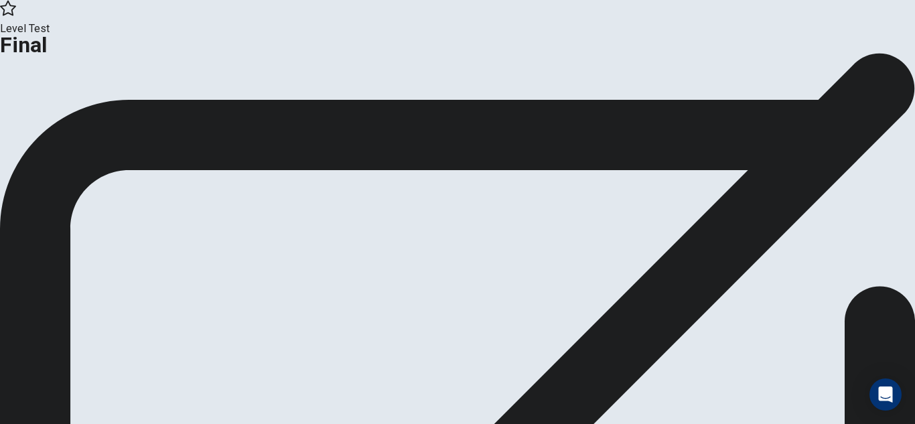
scroll to position [64, 0]
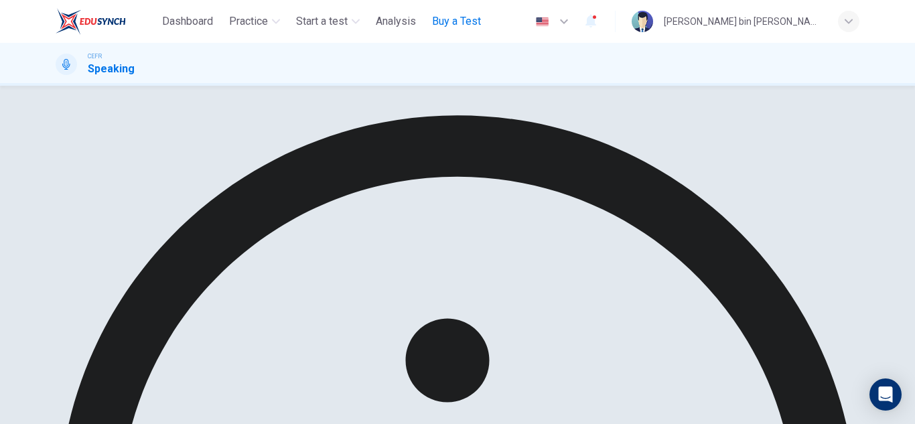
click at [446, 21] on span "Buy a Test" at bounding box center [456, 21] width 49 height 16
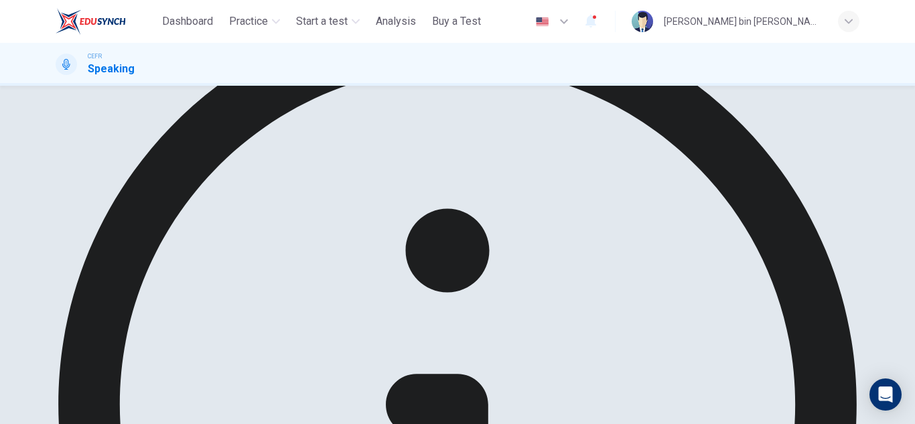
scroll to position [107, 0]
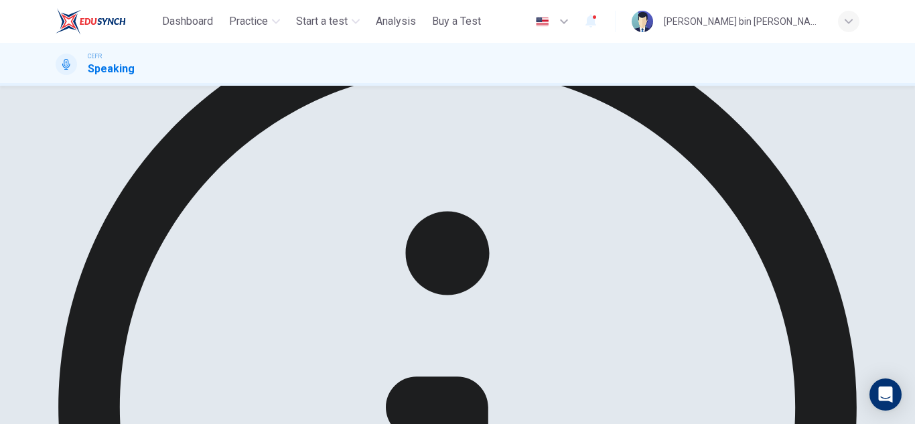
click at [600, 25] on button "button" at bounding box center [591, 21] width 27 height 28
click at [385, 129] on div at bounding box center [457, 212] width 915 height 424
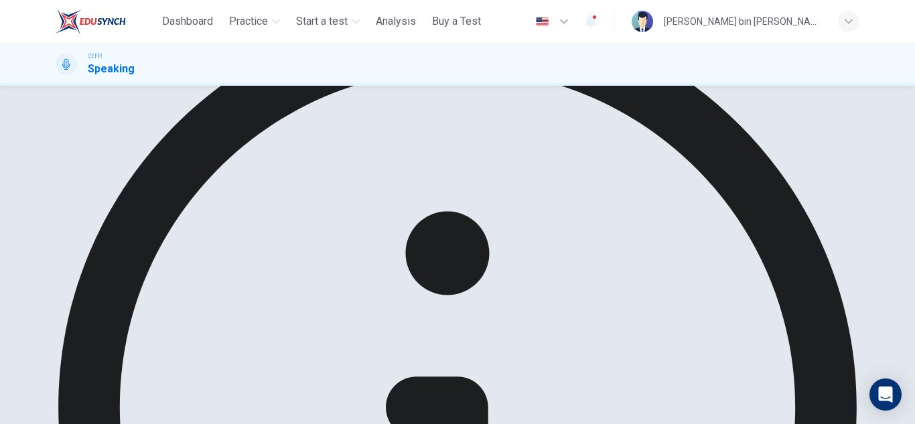
click at [381, 145] on div "For practice, your answers will not be submitted to our professional evaluators." at bounding box center [458, 417] width 804 height 825
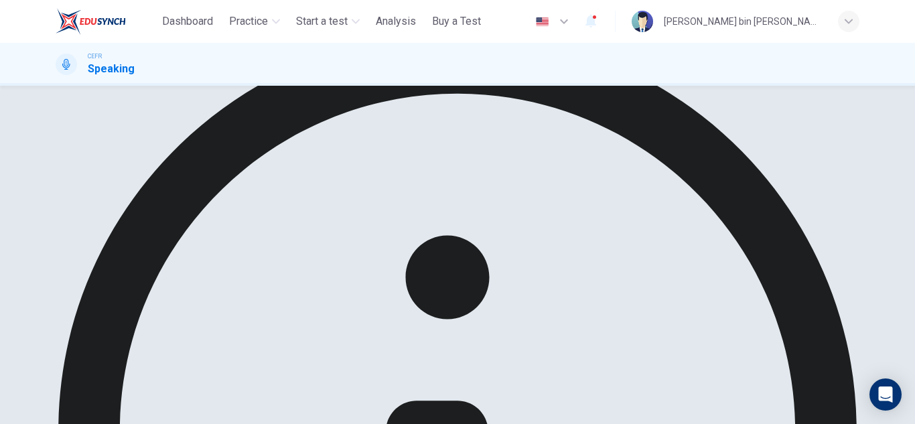
scroll to position [80, 0]
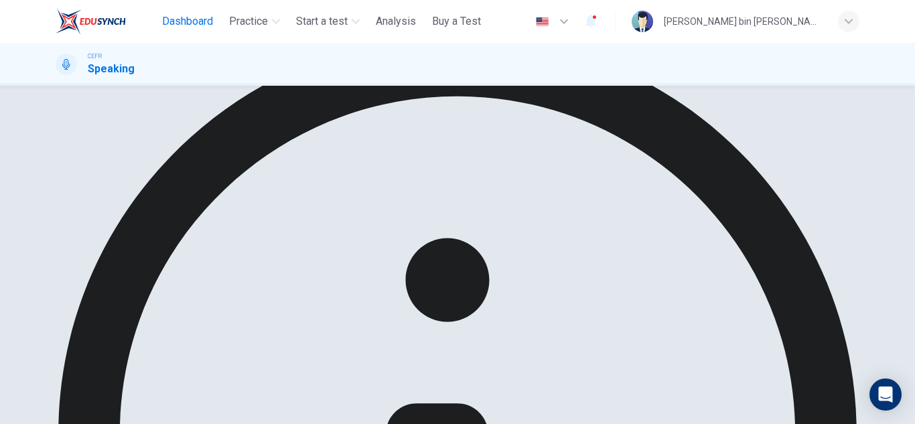
click at [186, 17] on span "Dashboard" at bounding box center [187, 21] width 51 height 16
click at [397, 23] on span "Analysis" at bounding box center [396, 21] width 40 height 16
click at [713, 21] on div "[PERSON_NAME] bin [PERSON_NAME]" at bounding box center [743, 21] width 158 height 16
click at [756, 26] on div at bounding box center [457, 212] width 915 height 424
click at [176, 27] on span "Dashboard" at bounding box center [187, 21] width 51 height 16
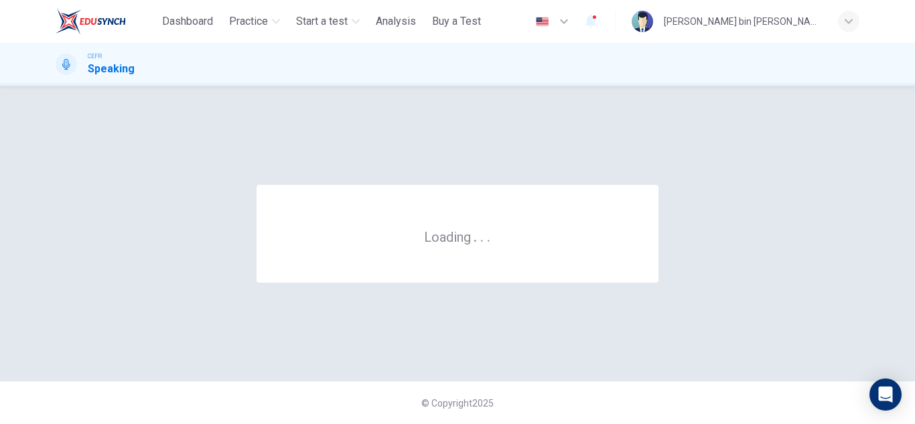
scroll to position [0, 0]
